Goal: Information Seeking & Learning: Learn about a topic

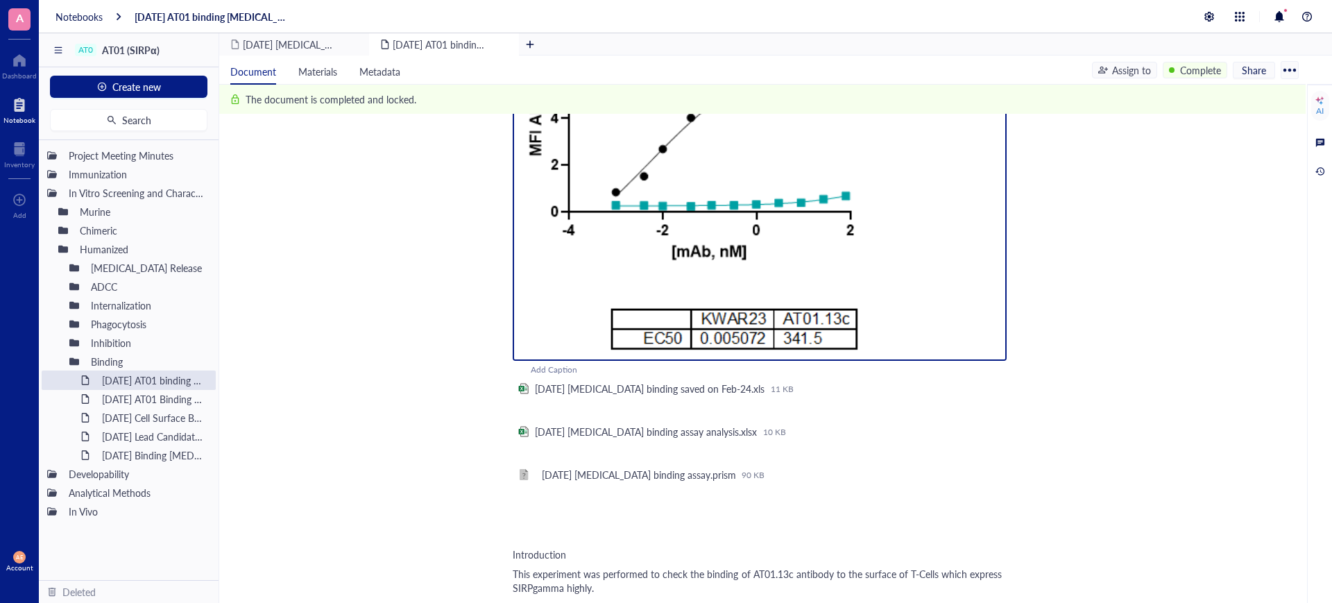
scroll to position [434, 0]
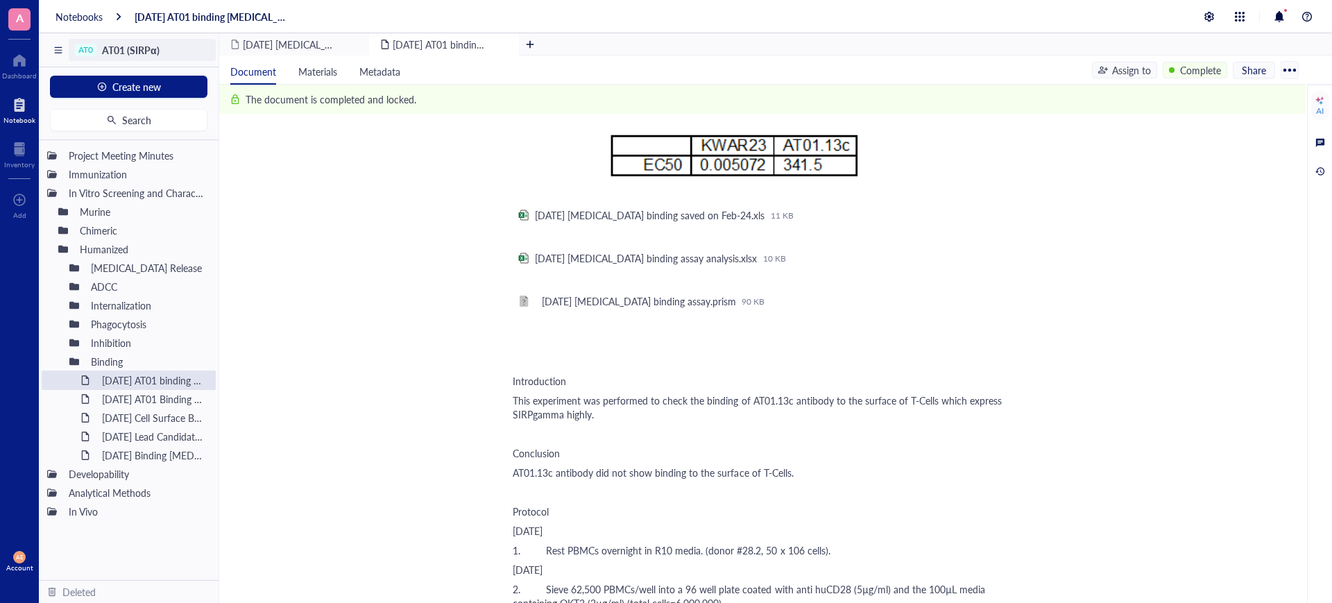
click at [103, 50] on span "AT01 (SIRPα)" at bounding box center [131, 50] width 58 height 14
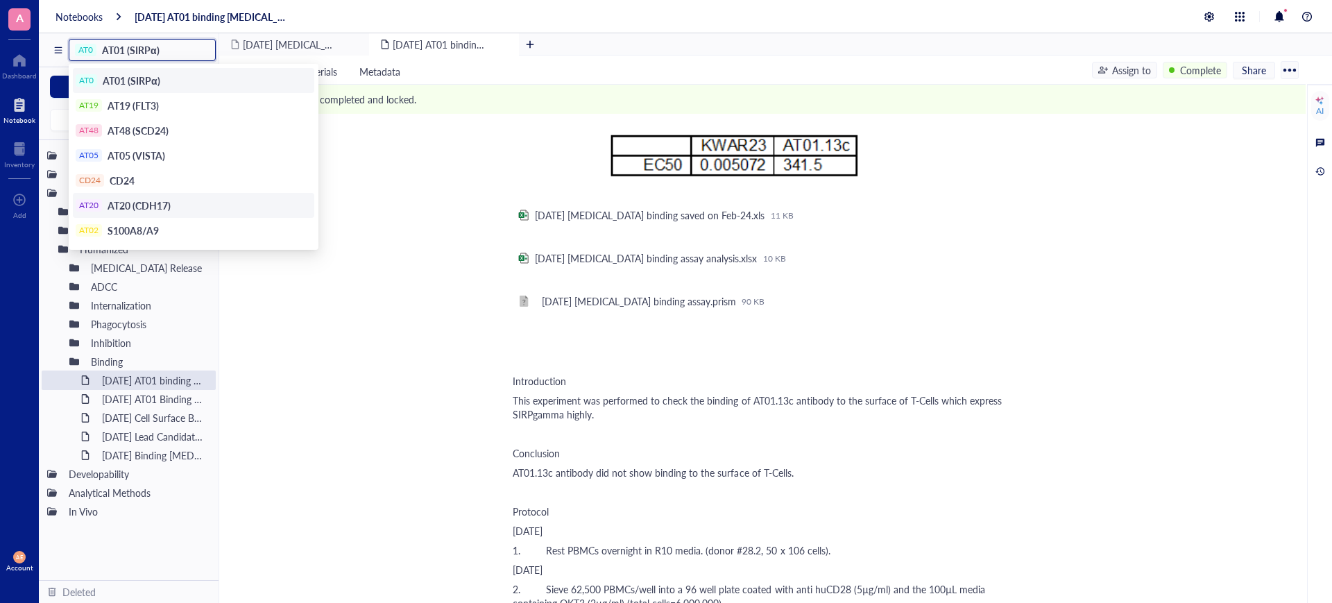
click at [133, 201] on span "AT20 (CDH17)" at bounding box center [139, 205] width 63 height 14
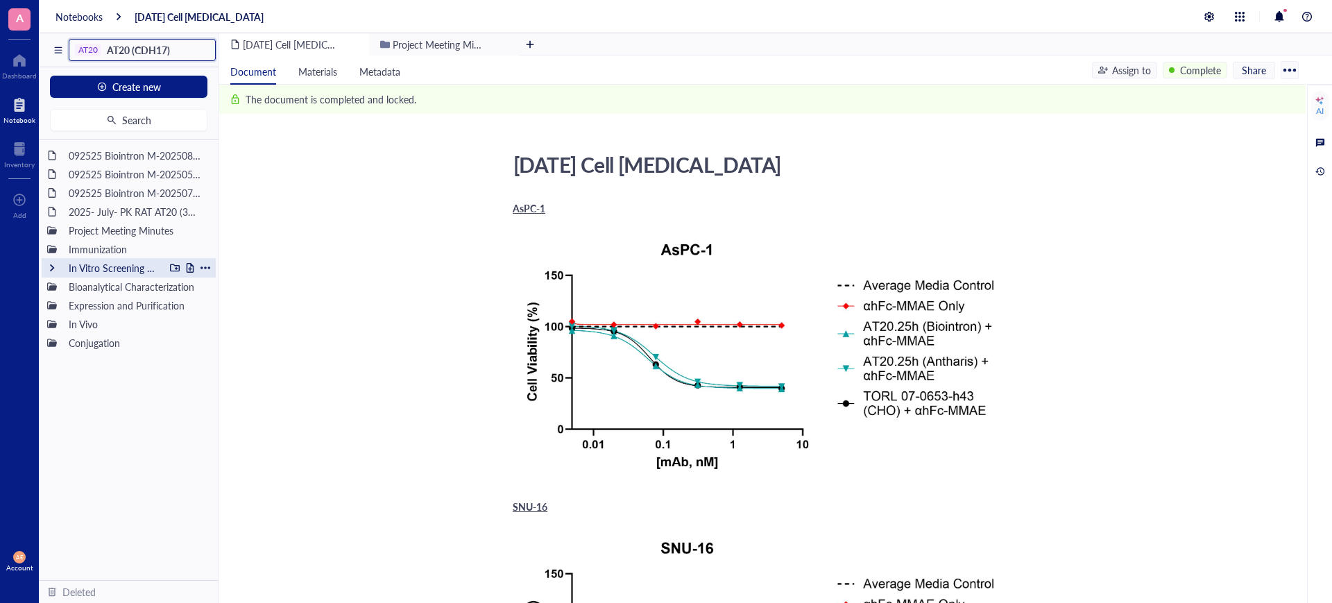
click at [53, 269] on div at bounding box center [52, 268] width 10 height 10
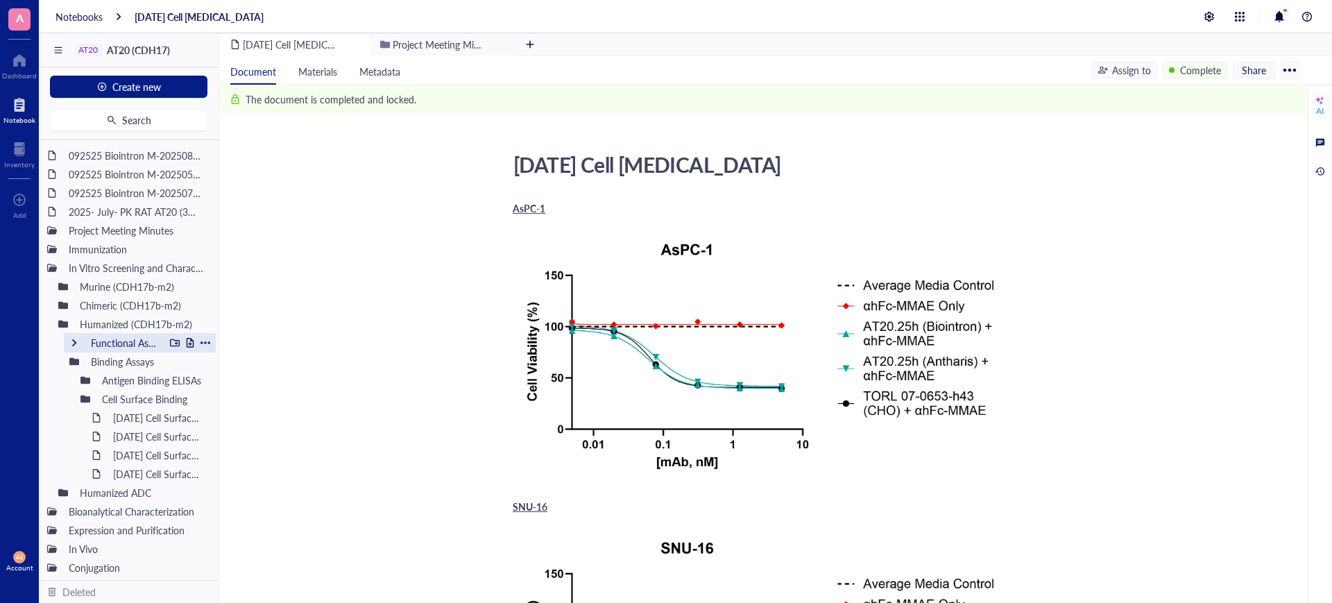
click at [71, 341] on div at bounding box center [74, 343] width 10 height 10
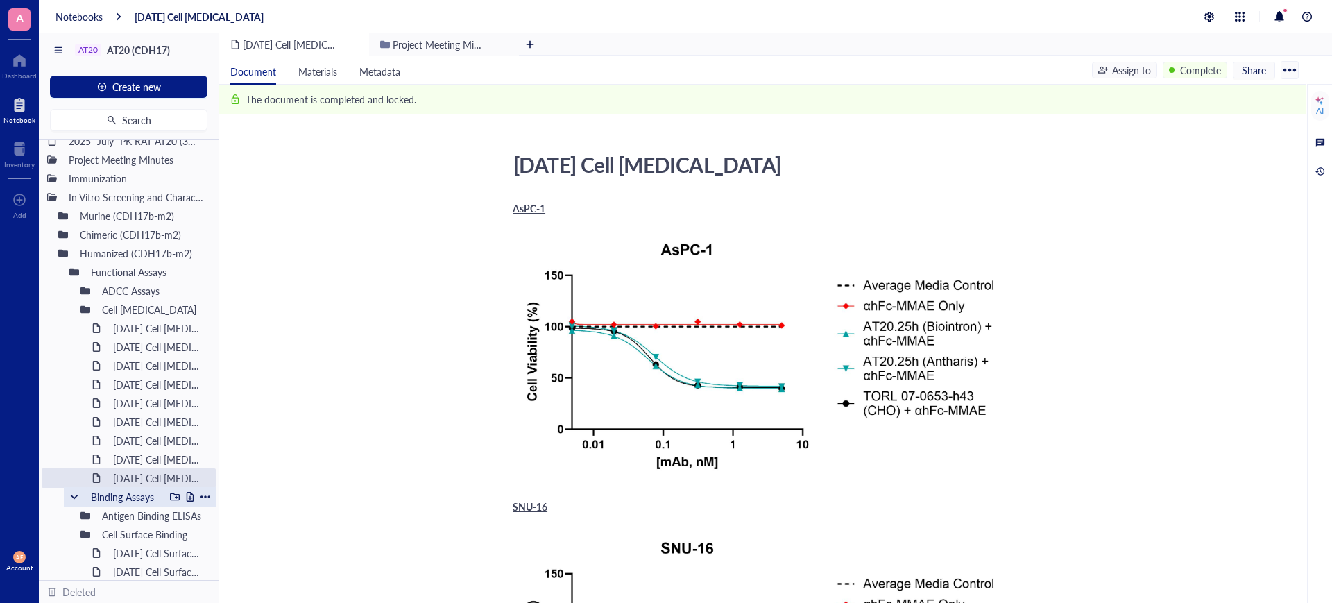
scroll to position [173, 0]
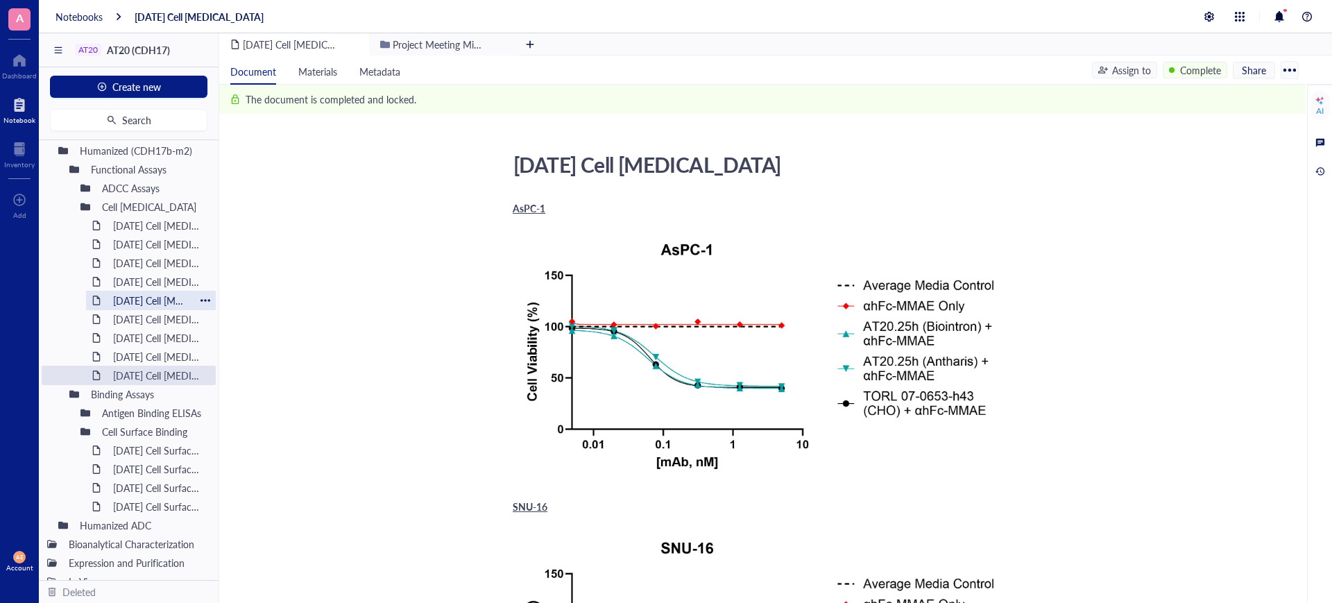
click at [136, 302] on div "[DATE] Cell [MEDICAL_DATA]" at bounding box center [151, 300] width 88 height 19
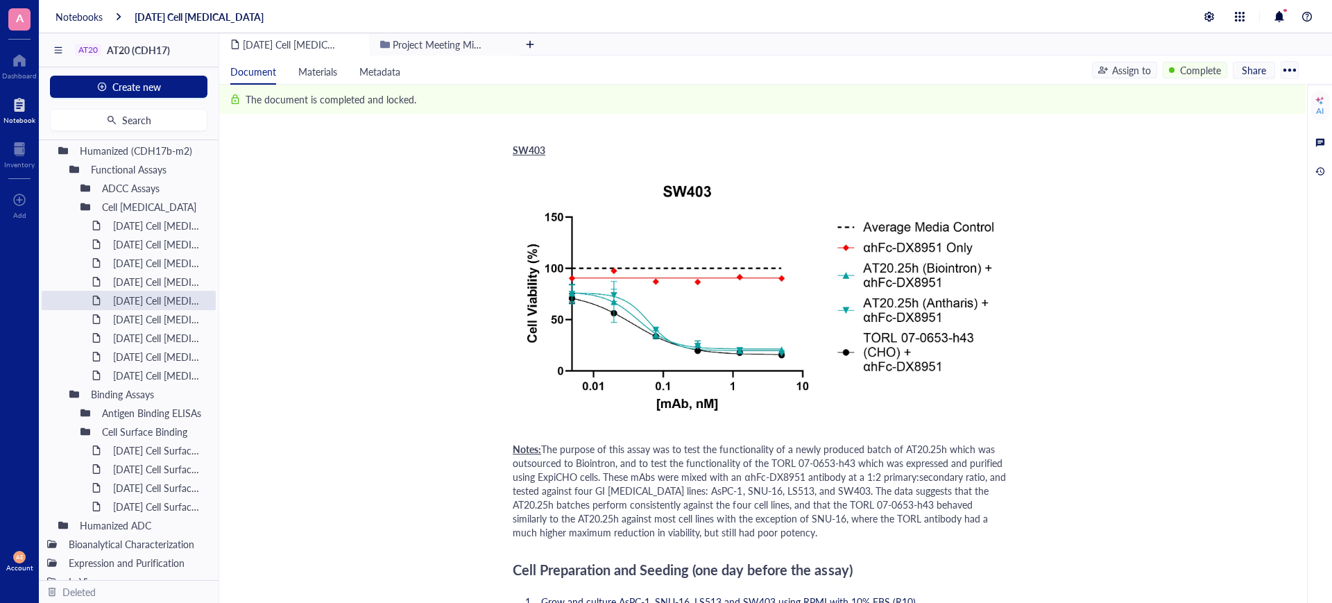
scroll to position [1214, 0]
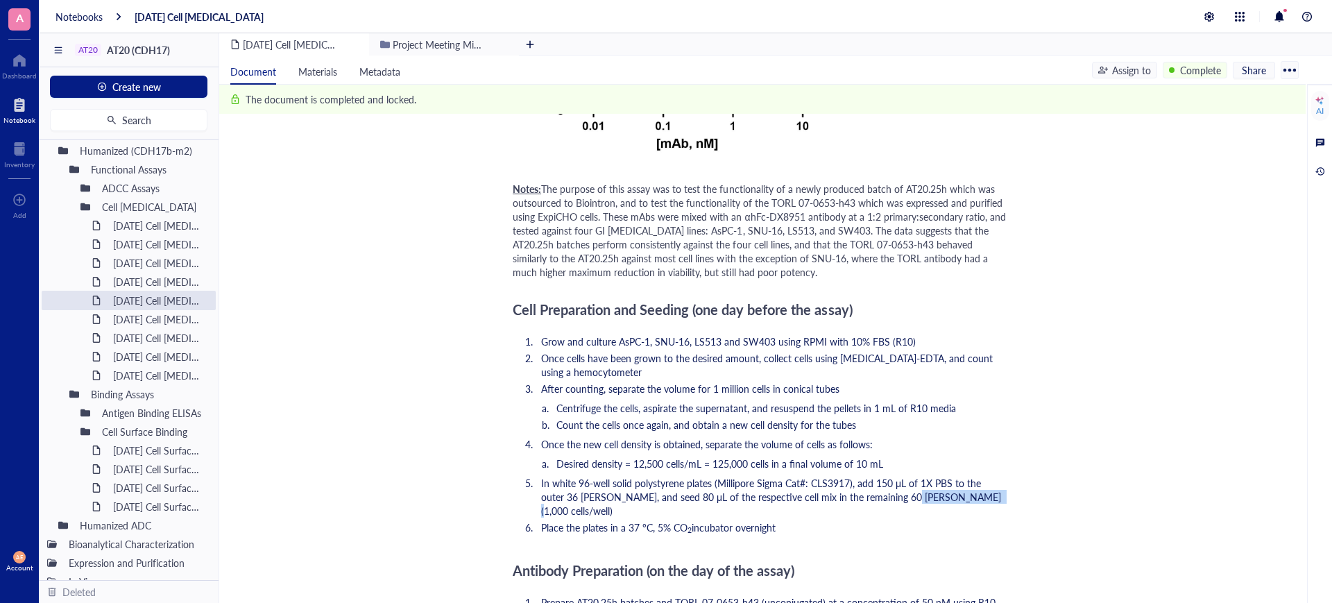
drag, startPoint x: 868, startPoint y: 499, endPoint x: 935, endPoint y: 494, distance: 67.5
click at [935, 494] on span "In white 96-well solid polystyrene plates (Millipore Sigma Cat#: CLS3917), add …" at bounding box center [772, 497] width 463 height 42
drag, startPoint x: 721, startPoint y: 461, endPoint x: 743, endPoint y: 462, distance: 22.2
click at [743, 462] on span "Desired density = 12,500 cells/mL = 125,000 cells in a final volume of 10 mL" at bounding box center [720, 464] width 327 height 14
drag, startPoint x: 935, startPoint y: 495, endPoint x: 868, endPoint y: 496, distance: 67.3
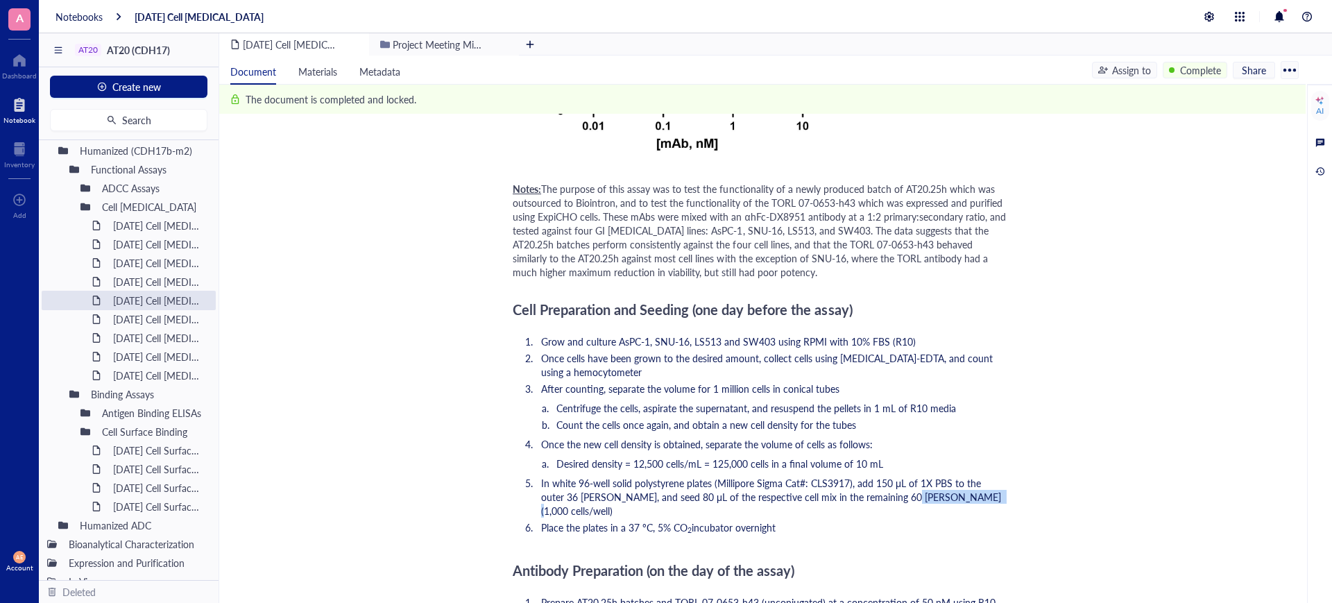
click at [868, 496] on span "In white 96-well solid polystyrene plates (Millipore Sigma Cat#: CLS3917), add …" at bounding box center [772, 497] width 463 height 42
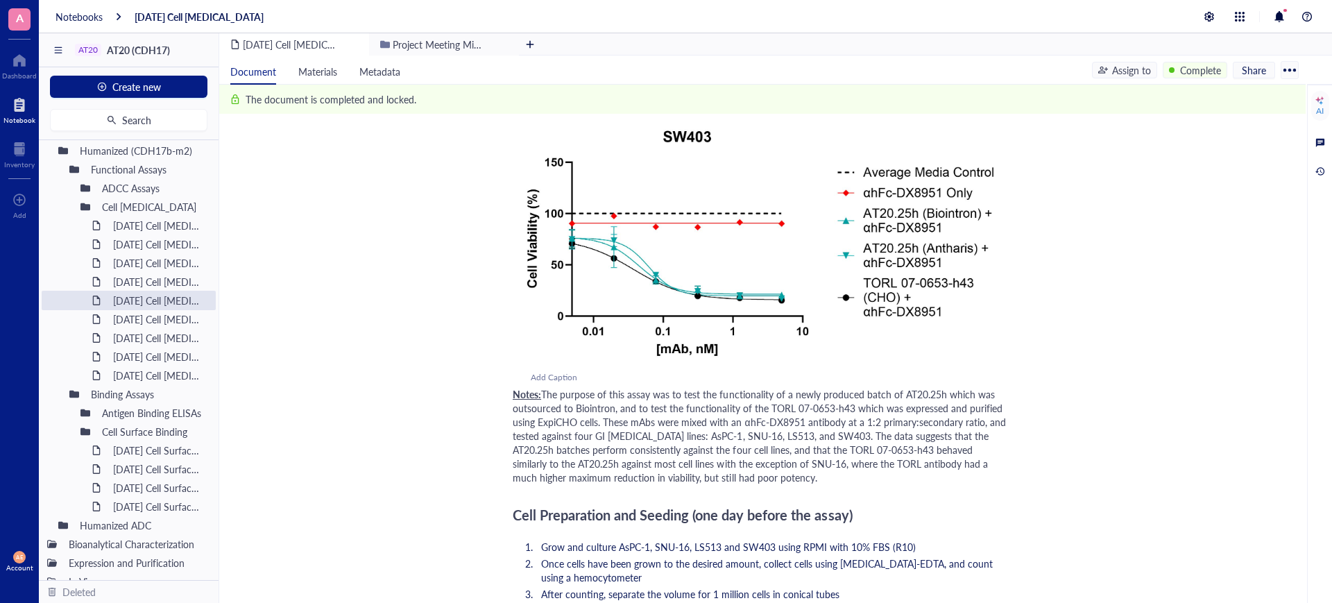
scroll to position [954, 0]
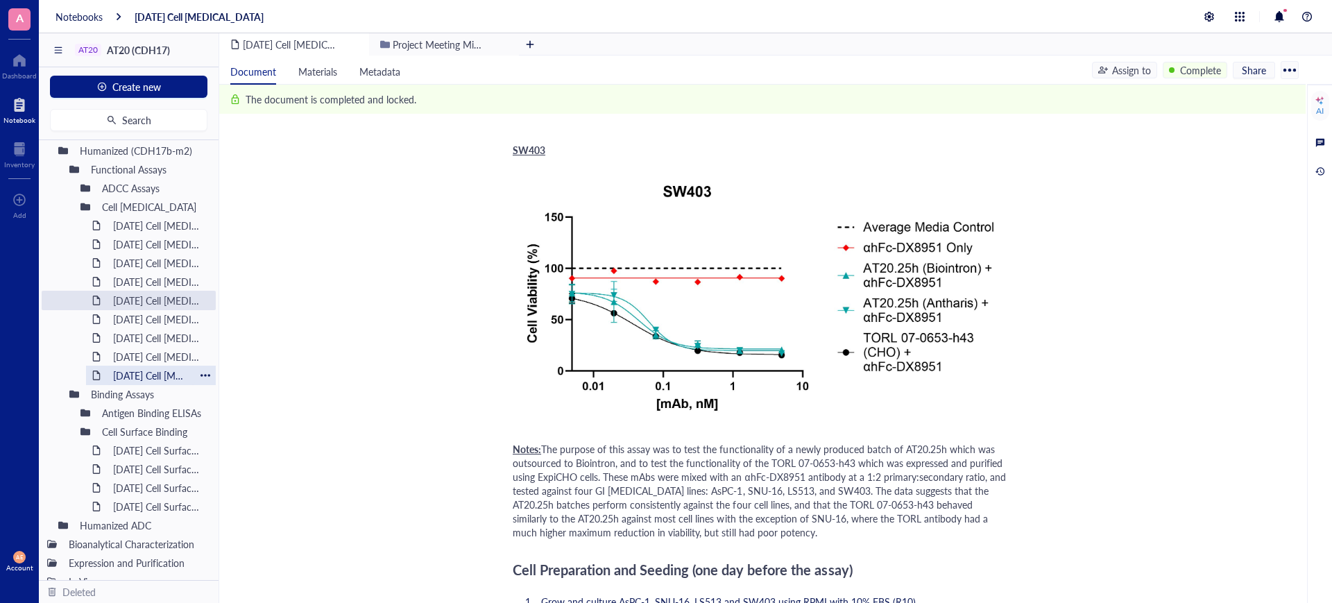
click at [140, 374] on div "[DATE] Cell [MEDICAL_DATA]" at bounding box center [151, 375] width 88 height 19
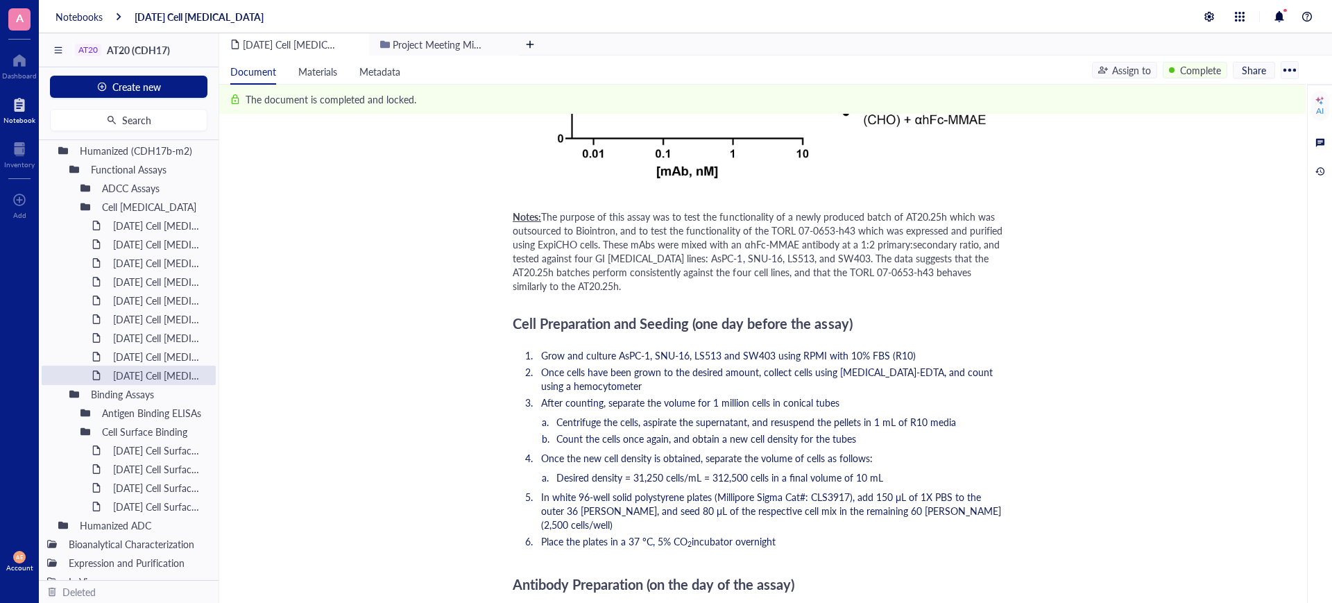
scroll to position [1214, 0]
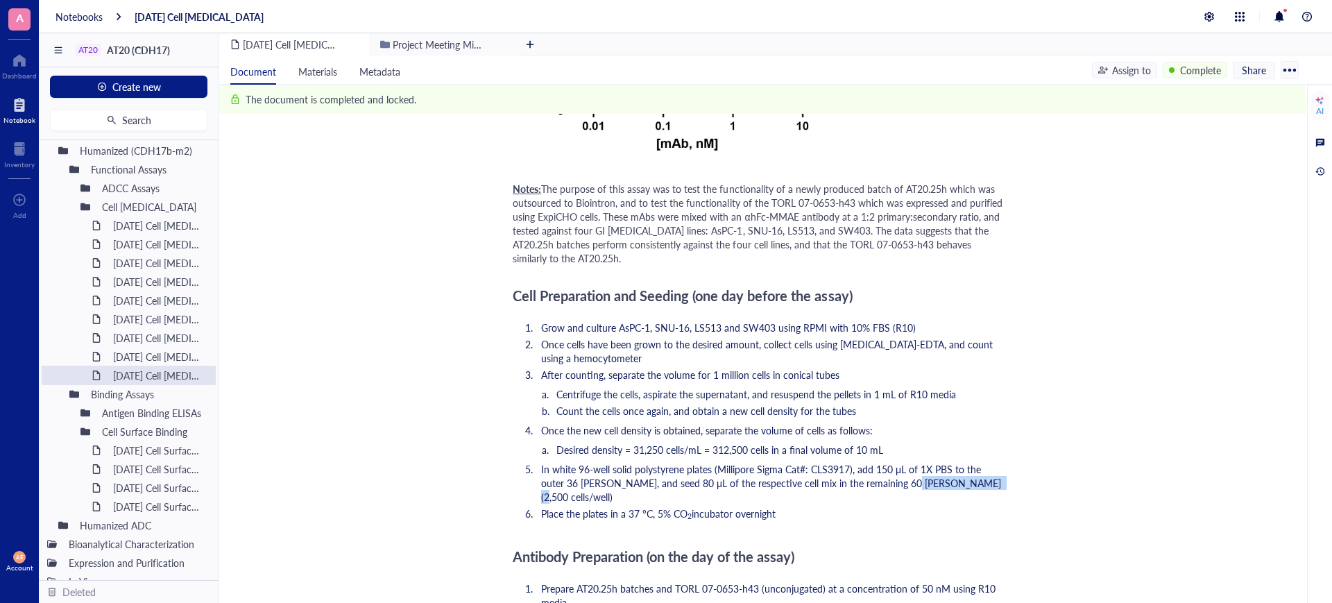
drag, startPoint x: 867, startPoint y: 482, endPoint x: 943, endPoint y: 480, distance: 75.6
click at [943, 480] on li "In white 96-well solid polystyrene plates (Millipore Sigma Cat#: CLS3917), add …" at bounding box center [771, 483] width 471 height 42
click at [983, 473] on span "In white 96-well solid polystyrene plates (Millipore Sigma Cat#: CLS3917), add …" at bounding box center [772, 483] width 463 height 42
